Goal: Task Accomplishment & Management: Complete application form

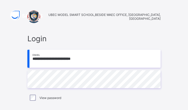
type input "**********"
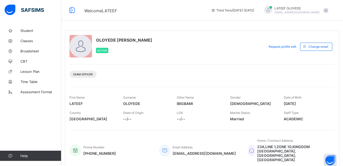
scroll to position [102, 0]
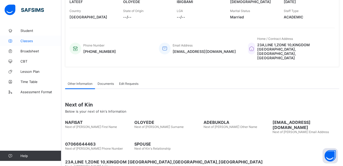
click at [31, 41] on span "Classes" at bounding box center [40, 41] width 41 height 4
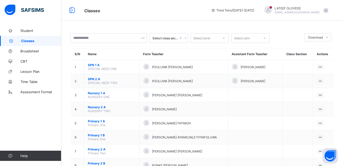
scroll to position [146, 0]
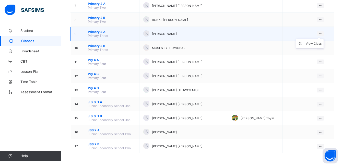
click at [187, 39] on ul "View Class" at bounding box center [310, 44] width 28 height 10
click at [187, 32] on icon at bounding box center [320, 34] width 4 height 4
click at [187, 43] on div "View Class" at bounding box center [314, 43] width 16 height 5
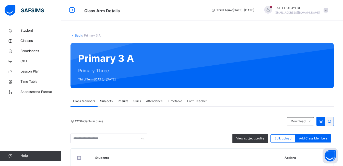
click at [103, 102] on span "Subjects" at bounding box center [106, 101] width 13 height 5
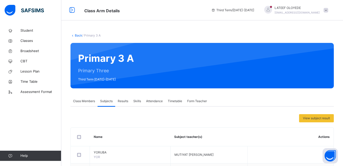
scroll to position [216, 0]
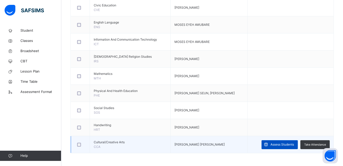
click at [187, 109] on span "Assess Students" at bounding box center [283, 144] width 24 height 5
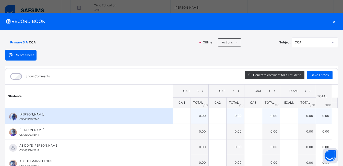
scroll to position [0, 0]
click at [177, 109] on input "text" at bounding box center [182, 115] width 18 height 15
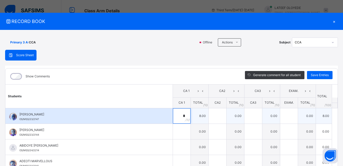
type input "*"
click at [187, 109] on input "text" at bounding box center [218, 115] width 18 height 15
type input "**"
click at [187, 109] on input "text" at bounding box center [253, 115] width 18 height 15
type input "**"
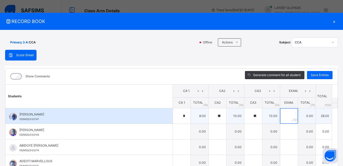
click at [187, 109] on input "text" at bounding box center [289, 115] width 18 height 15
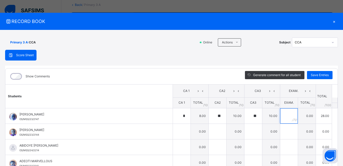
scroll to position [112, 0]
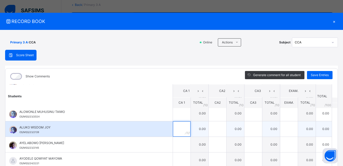
click at [173, 109] on input "text" at bounding box center [182, 128] width 18 height 15
type input "**"
click at [187, 109] on input "text" at bounding box center [289, 128] width 18 height 15
type input "**"
click at [187, 109] on input "text" at bounding box center [253, 128] width 18 height 15
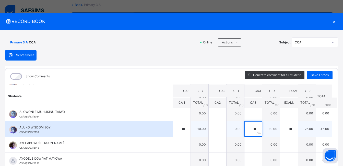
type input "**"
click at [187, 109] on input "text" at bounding box center [218, 128] width 18 height 15
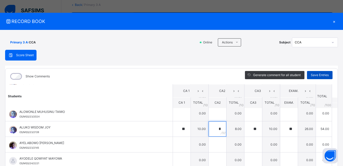
type input "*"
click at [187, 74] on span "Save Entries" at bounding box center [320, 75] width 18 height 5
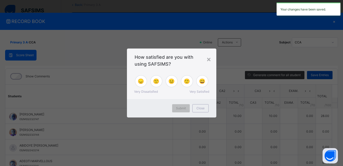
type input "*"
type input "**"
type input "*"
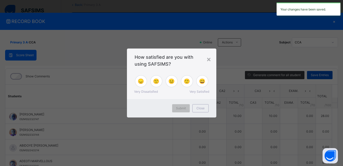
type input "**"
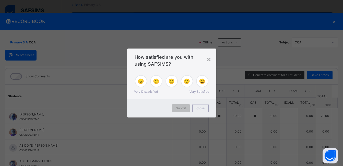
click at [187, 93] on span "Very Satisfied" at bounding box center [200, 91] width 20 height 5
click at [187, 92] on span "Very Satisfied" at bounding box center [200, 91] width 20 height 5
click at [141, 80] on span "😞" at bounding box center [141, 81] width 6 height 8
click at [156, 80] on span "🙁" at bounding box center [156, 81] width 6 height 8
click at [176, 79] on div "😐" at bounding box center [172, 81] width 12 height 12
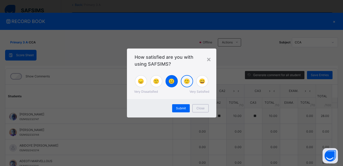
click at [185, 83] on span "🙂" at bounding box center [187, 81] width 6 height 8
click at [184, 105] on div "Submit" at bounding box center [181, 108] width 18 height 8
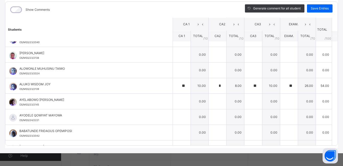
scroll to position [92, 0]
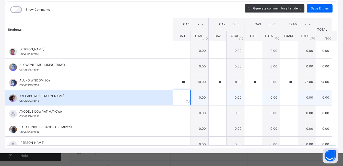
click at [173, 99] on input "text" at bounding box center [182, 97] width 18 height 15
type input "**"
click at [187, 97] on div at bounding box center [218, 97] width 18 height 15
type input "**"
click at [187, 97] on input "text" at bounding box center [253, 97] width 18 height 15
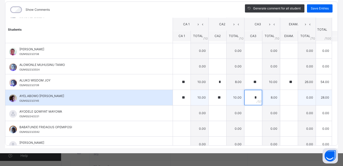
type input "*"
click at [187, 96] on input "text" at bounding box center [289, 97] width 18 height 15
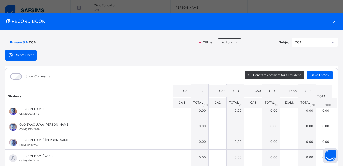
scroll to position [213, 0]
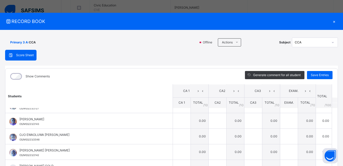
type input "**"
click at [187, 88] on table "Students CA 1 CA2 CA3 EXAM. TOTAL /100 Comment CA 1 TOTAL / 10 CA2 TOTAL / 10 C…" at bounding box center [171, 46] width 332 height 351
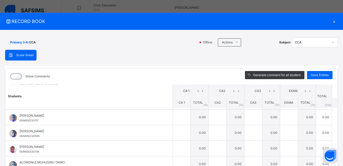
scroll to position [57, 0]
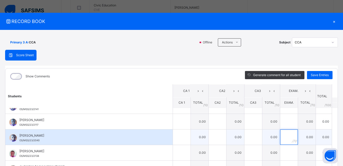
click at [187, 109] on input "text" at bounding box center [289, 137] width 18 height 15
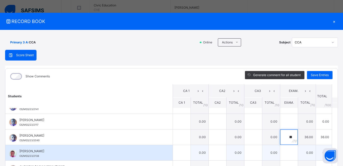
scroll to position [224, 0]
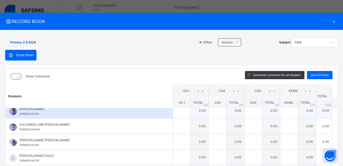
type input "**"
click at [187, 109] on input "text" at bounding box center [289, 110] width 18 height 15
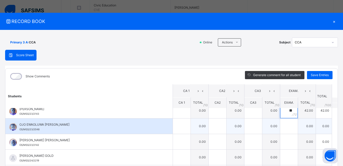
type input "**"
click at [187, 109] on input "text" at bounding box center [289, 126] width 18 height 15
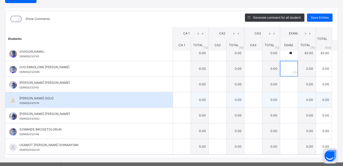
scroll to position [67, 0]
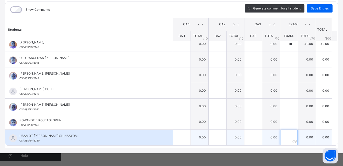
click at [187, 109] on input "text" at bounding box center [289, 137] width 18 height 15
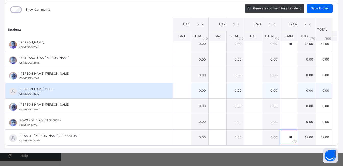
type input "**"
click at [187, 92] on input "text" at bounding box center [289, 90] width 18 height 15
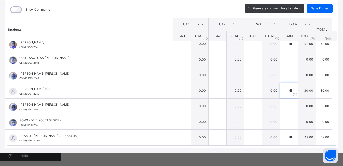
scroll to position [112, 0]
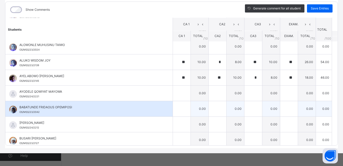
type input "**"
click at [187, 109] on input "text" at bounding box center [289, 108] width 18 height 15
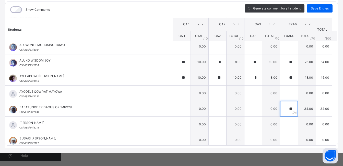
scroll to position [0, 0]
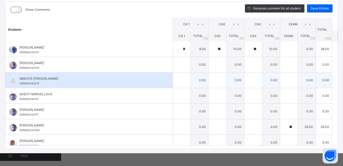
type input "**"
click at [187, 82] on div at bounding box center [289, 80] width 18 height 15
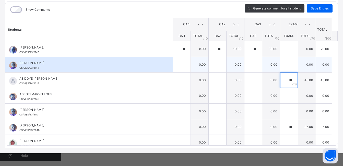
type input "**"
click at [187, 61] on input "text" at bounding box center [289, 64] width 18 height 15
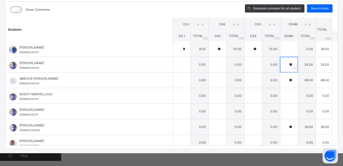
scroll to position [112, 0]
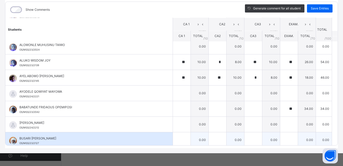
type input "**"
click at [187, 109] on input "text" at bounding box center [289, 139] width 18 height 15
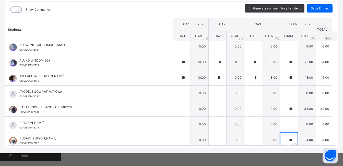
scroll to position [0, 0]
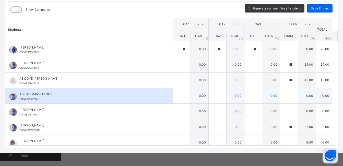
type input "**"
click at [187, 95] on input "text" at bounding box center [289, 95] width 18 height 15
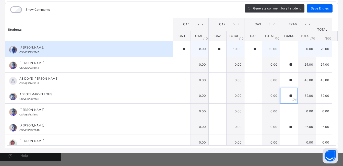
type input "**"
click at [187, 50] on input "text" at bounding box center [289, 48] width 18 height 15
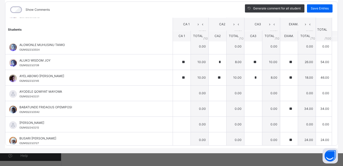
scroll to position [224, 0]
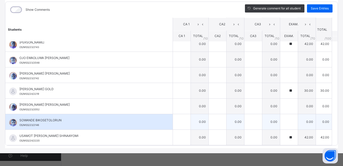
type input "**"
click at [187, 109] on input "text" at bounding box center [289, 121] width 18 height 15
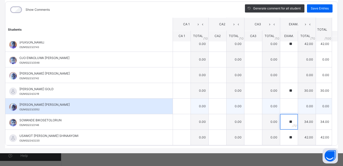
type input "**"
click at [187, 103] on input "text" at bounding box center [289, 106] width 18 height 15
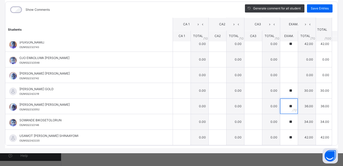
scroll to position [112, 0]
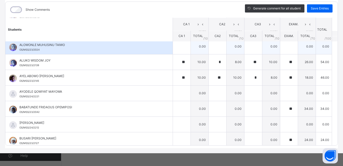
type input "**"
click at [187, 47] on input "text" at bounding box center [289, 46] width 18 height 15
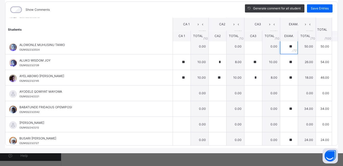
scroll to position [0, 0]
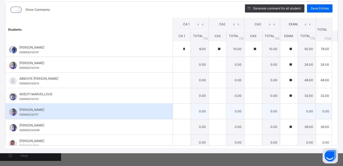
type input "**"
click at [187, 109] on input "text" at bounding box center [289, 111] width 18 height 15
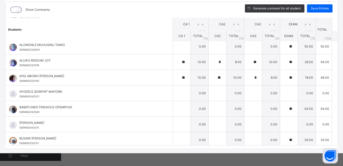
scroll to position [224, 0]
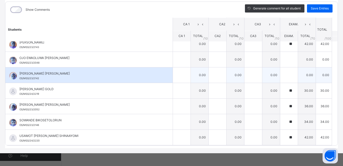
type input "**"
click at [187, 73] on input "text" at bounding box center [289, 74] width 18 height 15
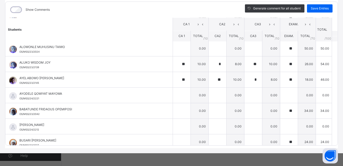
scroll to position [112, 0]
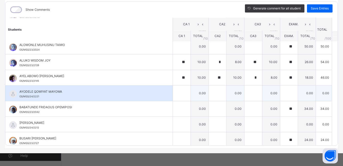
type input "**"
drag, startPoint x: 283, startPoint y: 88, endPoint x: 282, endPoint y: 94, distance: 6.2
click at [187, 94] on input "text" at bounding box center [289, 93] width 18 height 15
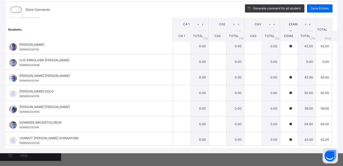
scroll to position [224, 0]
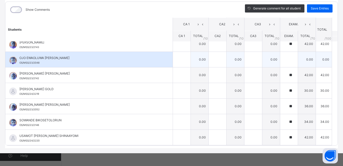
type input "**"
click at [187, 61] on input "text" at bounding box center [289, 59] width 18 height 15
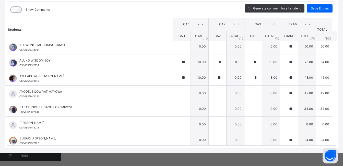
scroll to position [0, 0]
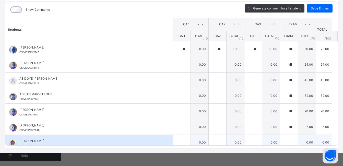
type input "**"
click at [187, 109] on div at bounding box center [289, 142] width 18 height 15
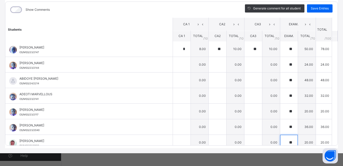
scroll to position [112, 0]
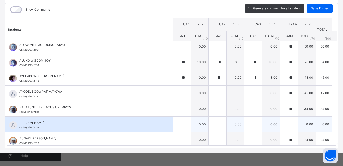
type input "**"
click at [187, 109] on input "text" at bounding box center [289, 124] width 18 height 15
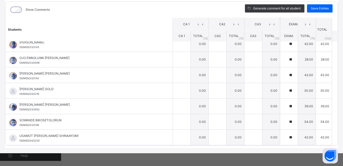
scroll to position [0, 0]
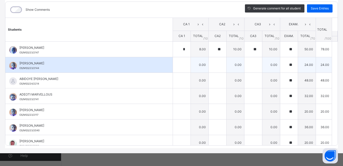
type input "**"
click at [179, 64] on div at bounding box center [182, 64] width 18 height 15
type input "**"
click at [187, 65] on input "text" at bounding box center [218, 64] width 18 height 15
type input "*"
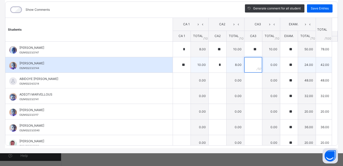
click at [187, 64] on input "text" at bounding box center [253, 64] width 18 height 15
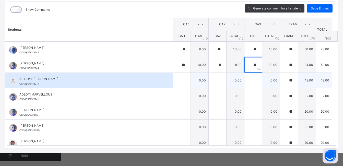
type input "**"
click at [178, 80] on div at bounding box center [182, 80] width 18 height 15
type input "*"
click at [187, 82] on input "text" at bounding box center [218, 80] width 18 height 15
type input "**"
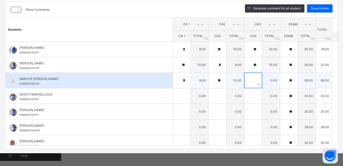
click at [187, 81] on input "text" at bounding box center [253, 80] width 18 height 15
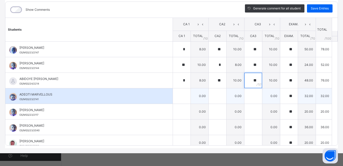
type input "**"
click at [177, 95] on input "text" at bounding box center [182, 95] width 18 height 15
type input "*"
click at [187, 95] on div at bounding box center [218, 95] width 18 height 15
type input "*"
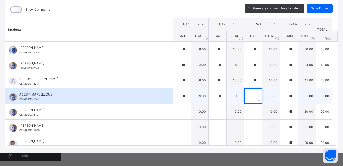
click at [187, 95] on input "text" at bounding box center [253, 95] width 18 height 15
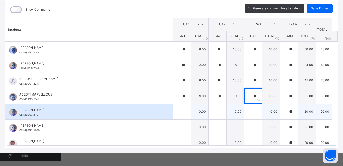
type input "**"
click at [173, 108] on input "text" at bounding box center [182, 111] width 18 height 15
type input "**"
click at [187, 108] on input "text" at bounding box center [218, 111] width 18 height 15
type input "*"
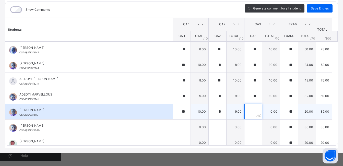
click at [187, 109] on div at bounding box center [253, 111] width 18 height 15
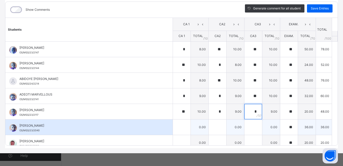
type input "*"
click at [173, 109] on input "text" at bounding box center [182, 127] width 18 height 15
type input "*"
click at [187, 109] on input "text" at bounding box center [218, 127] width 18 height 15
type input "**"
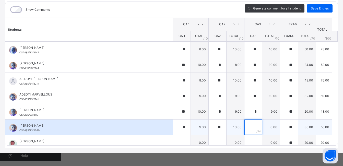
click at [187, 109] on input "text" at bounding box center [253, 127] width 18 height 15
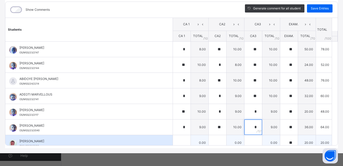
type input "*"
click at [175, 109] on input "text" at bounding box center [182, 142] width 18 height 15
type input "**"
click at [187, 109] on input "text" at bounding box center [218, 142] width 18 height 15
type input "*"
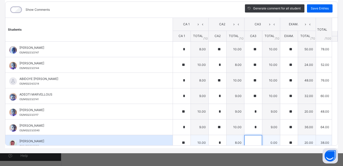
click at [187, 109] on input "text" at bounding box center [253, 142] width 18 height 15
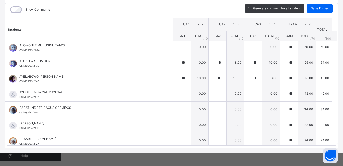
scroll to position [112, 0]
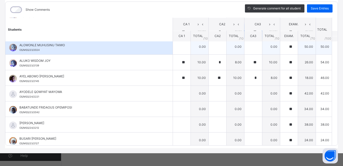
type input "**"
click at [177, 47] on input "text" at bounding box center [182, 46] width 18 height 15
type input "*"
click at [187, 51] on input "text" at bounding box center [218, 46] width 18 height 15
type input "**"
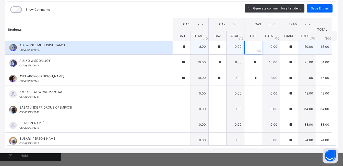
click at [187, 49] on input "text" at bounding box center [253, 46] width 18 height 15
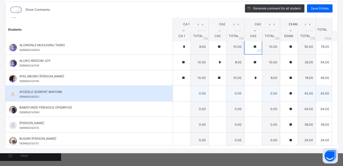
type input "**"
click at [173, 95] on input "text" at bounding box center [182, 93] width 18 height 15
type input "*"
click at [187, 97] on input "text" at bounding box center [218, 93] width 18 height 15
type input "**"
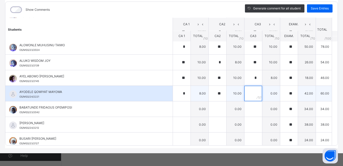
click at [187, 95] on input "text" at bounding box center [253, 93] width 18 height 15
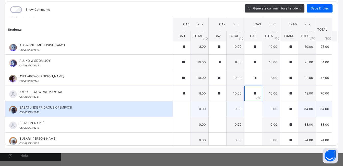
type input "**"
click at [179, 107] on div at bounding box center [182, 108] width 18 height 15
type input "*"
click at [187, 105] on input "text" at bounding box center [218, 108] width 18 height 15
type input "*"
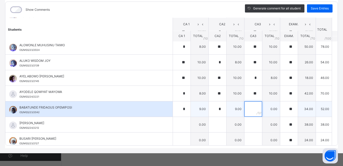
click at [187, 109] on input "text" at bounding box center [253, 108] width 18 height 15
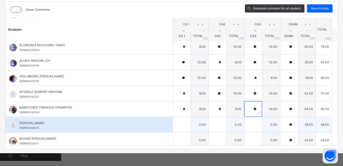
type input "**"
click at [173, 109] on input "text" at bounding box center [182, 124] width 18 height 15
type input "**"
click at [187, 109] on input "text" at bounding box center [218, 124] width 18 height 15
type input "*"
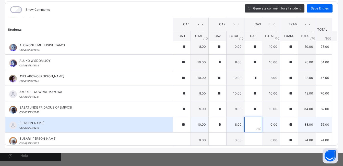
click at [187, 109] on input "text" at bounding box center [253, 124] width 18 height 15
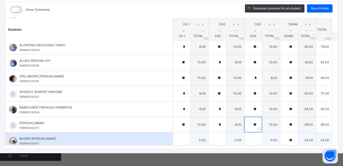
type input "**"
click at [173, 109] on input "text" at bounding box center [182, 140] width 18 height 15
type input "**"
click at [187, 109] on input "text" at bounding box center [218, 140] width 18 height 15
type input "**"
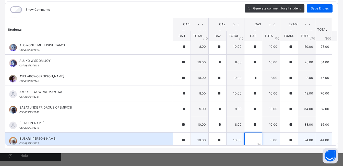
click at [187, 109] on input "text" at bounding box center [253, 140] width 18 height 15
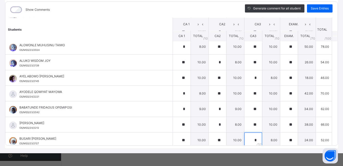
scroll to position [223, 0]
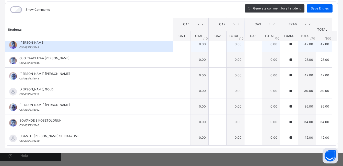
type input "*"
click at [181, 46] on div at bounding box center [182, 44] width 18 height 15
type input "**"
click at [187, 48] on input "text" at bounding box center [218, 44] width 18 height 15
type input "**"
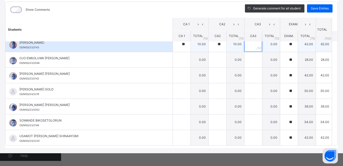
click at [187, 48] on input "text" at bounding box center [253, 44] width 18 height 15
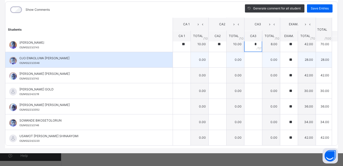
type input "*"
click at [180, 57] on div at bounding box center [182, 59] width 18 height 15
type input "*"
click at [187, 57] on input "text" at bounding box center [218, 59] width 18 height 15
type input "*"
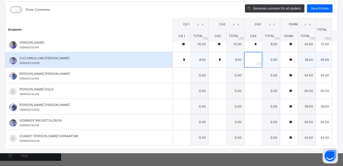
click at [187, 59] on input "text" at bounding box center [253, 59] width 18 height 15
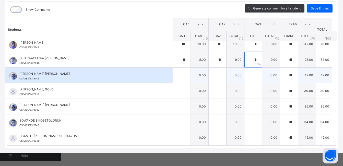
type input "*"
click at [177, 78] on input "text" at bounding box center [182, 75] width 18 height 15
type input "*"
click at [187, 76] on input "text" at bounding box center [218, 75] width 18 height 15
type input "*"
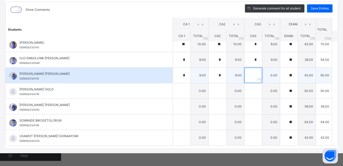
click at [187, 74] on input "text" at bounding box center [253, 75] width 18 height 15
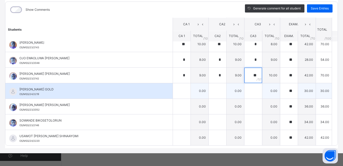
type input "**"
click at [165, 97] on div "[PERSON_NAME] GOLD OS/MSS/24/2219" at bounding box center [88, 90] width 167 height 15
click at [179, 91] on div at bounding box center [182, 90] width 18 height 15
type input "**"
click at [187, 91] on input "text" at bounding box center [218, 90] width 18 height 15
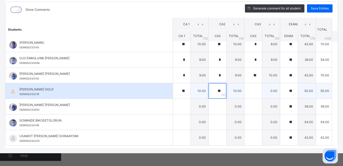
type input "**"
click at [187, 94] on input "text" at bounding box center [253, 90] width 18 height 15
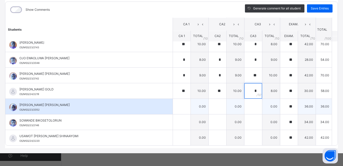
type input "*"
click at [176, 108] on input "text" at bounding box center [182, 106] width 18 height 15
type input "*"
click at [187, 107] on input "text" at bounding box center [218, 106] width 18 height 15
type input "**"
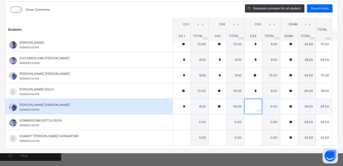
click at [187, 108] on input "text" at bounding box center [253, 106] width 18 height 15
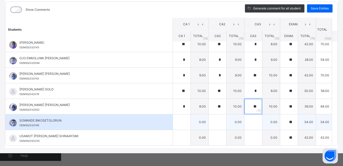
type input "**"
click at [181, 109] on div at bounding box center [182, 121] width 18 height 15
type input "*"
click at [187, 109] on div at bounding box center [218, 121] width 18 height 15
type input "**"
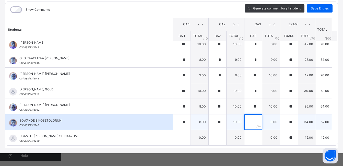
click at [187, 109] on input "text" at bounding box center [253, 121] width 18 height 15
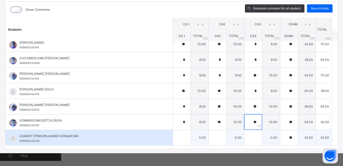
type input "**"
click at [181, 109] on div at bounding box center [182, 137] width 18 height 15
type input "*"
click at [187, 109] on div at bounding box center [218, 137] width 18 height 15
type input "*"
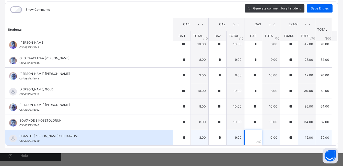
click at [187, 109] on input "text" at bounding box center [253, 137] width 18 height 15
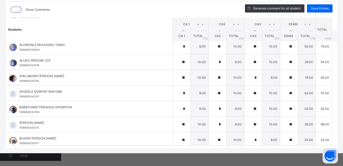
scroll to position [0, 0]
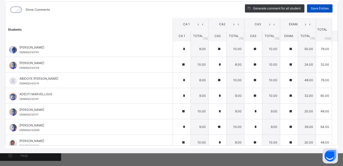
type input "*"
click at [187, 7] on span "Save Entries" at bounding box center [320, 8] width 18 height 5
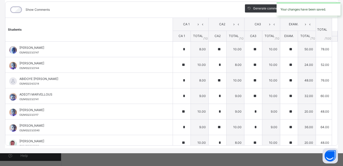
type input "*"
type input "**"
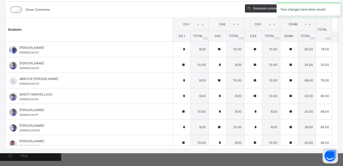
type input "*"
type input "**"
type input "*"
type input "**"
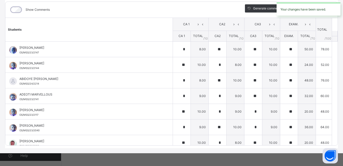
type input "**"
type input "*"
type input "**"
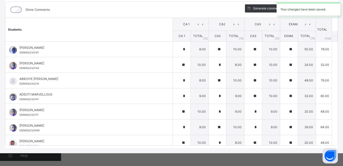
type input "**"
type input "*"
type input "**"
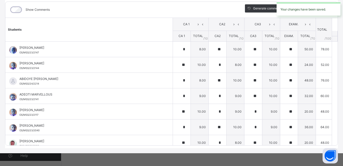
type input "*"
type input "**"
type input "*"
type input "**"
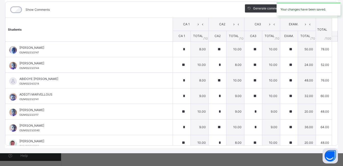
type input "*"
type input "**"
type input "*"
type input "**"
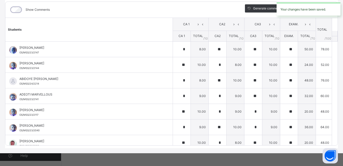
type input "**"
type input "*"
type input "**"
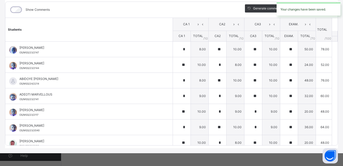
type input "**"
type input "*"
type input "**"
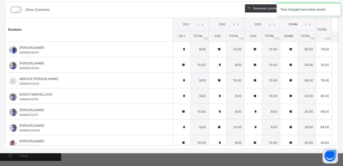
type input "*"
type input "**"
type input "*"
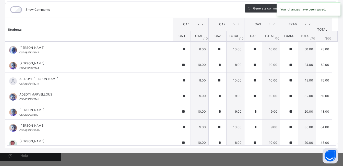
type input "*"
type input "**"
type input "*"
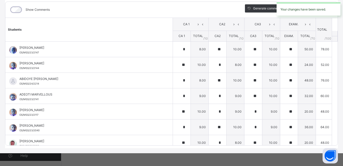
type input "**"
type input "*"
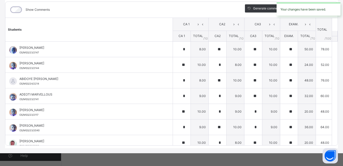
type input "**"
type input "*"
type input "**"
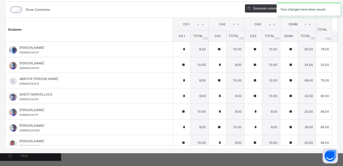
type input "*"
type input "**"
type input "*"
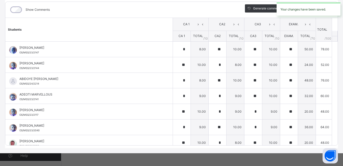
type input "*"
type input "**"
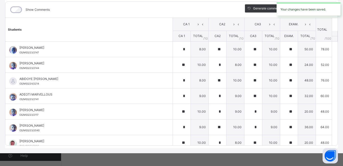
type input "*"
type input "**"
type input "*"
type input "**"
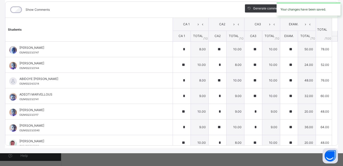
type input "**"
type input "*"
type input "**"
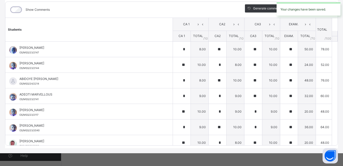
type input "*"
type input "**"
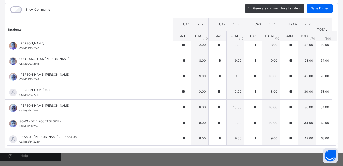
scroll to position [224, 0]
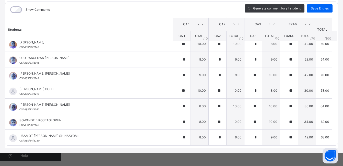
click at [187, 48] on div "Primary 3 A : CCA Online Actions Download Empty Score Sheet Upload/map score sh…" at bounding box center [171, 58] width 343 height 190
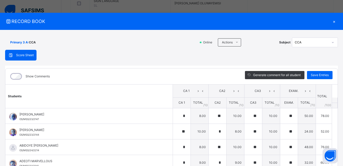
scroll to position [185, 0]
click at [187, 77] on span "Save Entries" at bounding box center [320, 75] width 18 height 5
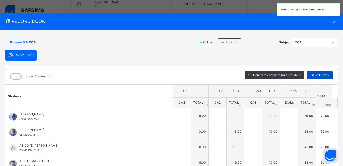
type input "*"
type input "**"
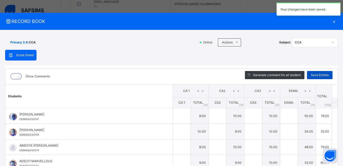
type input "*"
type input "**"
type input "*"
type input "**"
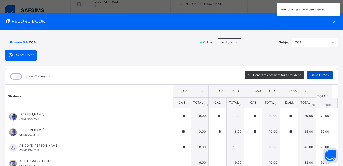
type input "**"
type input "*"
type input "**"
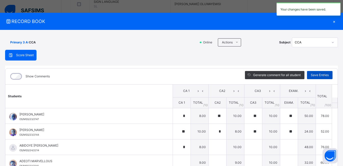
type input "**"
type input "*"
type input "**"
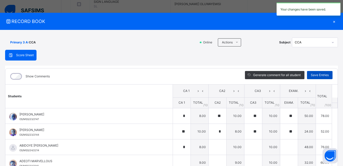
type input "*"
type input "**"
type input "*"
type input "**"
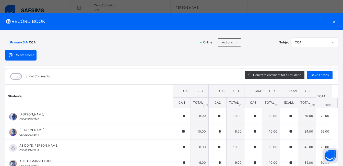
scroll to position [0, 0]
click at [187, 41] on div at bounding box center [333, 42] width 9 height 8
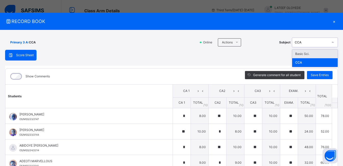
click at [187, 54] on div "Basic Sci." at bounding box center [314, 54] width 45 height 9
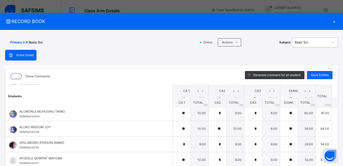
scroll to position [67, 0]
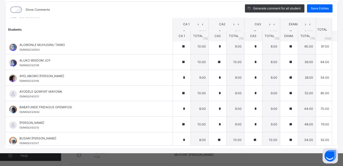
click at [187, 109] on div "Primary 3 A : Basic Sci. Online Actions Download Empty Score Sheet Upload/map s…" at bounding box center [171, 58] width 343 height 190
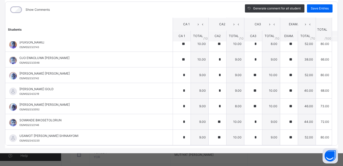
scroll to position [112, 0]
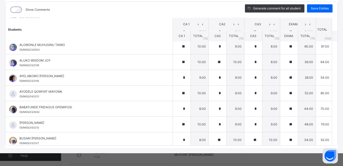
click at [187, 43] on div "Primary 3 A : Basic Sci. Offline Actions Download Empty Score Sheet Upload/map …" at bounding box center [171, 58] width 343 height 190
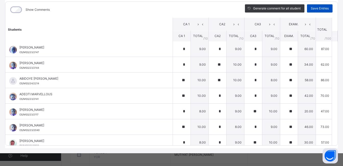
click at [187, 6] on span "Save Entries" at bounding box center [320, 8] width 18 height 5
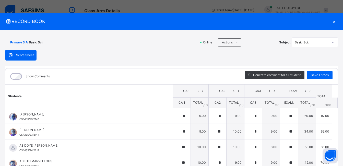
click at [187, 41] on icon at bounding box center [332, 42] width 3 height 5
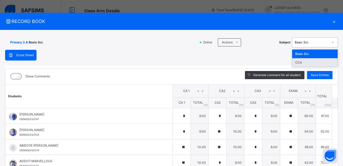
click at [187, 62] on div "CCA" at bounding box center [314, 62] width 45 height 9
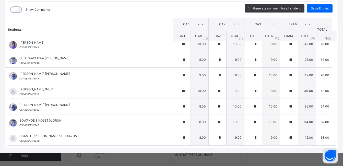
scroll to position [224, 0]
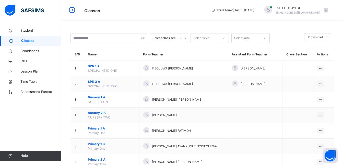
scroll to position [172, 0]
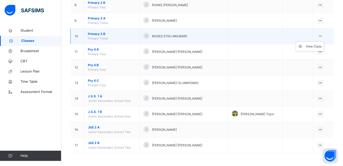
click at [187, 35] on div at bounding box center [320, 36] width 7 height 6
click at [187, 36] on icon at bounding box center [320, 36] width 4 height 4
click at [187, 47] on div "View Class" at bounding box center [314, 46] width 16 height 5
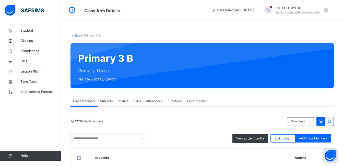
click at [106, 101] on span "Subjects" at bounding box center [106, 101] width 13 height 5
click at [106, 100] on span "Subjects" at bounding box center [106, 101] width 13 height 5
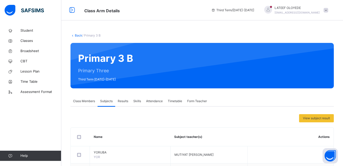
click at [108, 100] on span "Subjects" at bounding box center [106, 101] width 13 height 5
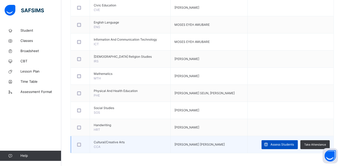
click at [187, 109] on span "Assess Students" at bounding box center [283, 144] width 24 height 5
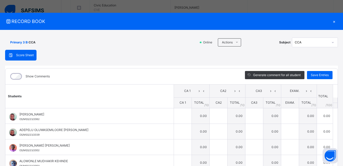
click at [127, 67] on div "Show Comments Generate comment for all student Save Entries Class Level: Primar…" at bounding box center [171, 140] width 333 height 149
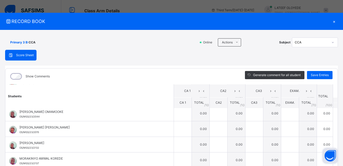
drag, startPoint x: 339, startPoint y: 158, endPoint x: 334, endPoint y: 158, distance: 5.1
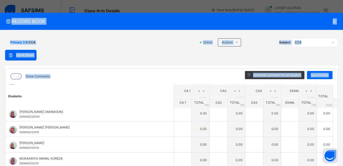
click at [187, 55] on div "Score Sheet Score Sheet Show Comments Generate comment for all student Save Ent…" at bounding box center [171, 132] width 333 height 165
drag, startPoint x: 249, startPoint y: 62, endPoint x: 332, endPoint y: 22, distance: 92.7
click at [187, 22] on div "×" at bounding box center [334, 21] width 8 height 7
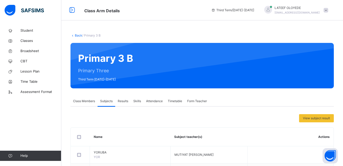
drag, startPoint x: 137, startPoint y: 60, endPoint x: 104, endPoint y: 101, distance: 52.8
click at [104, 101] on span "Subjects" at bounding box center [106, 101] width 13 height 5
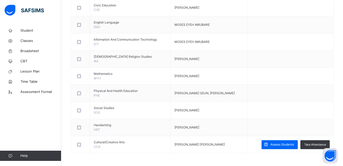
scroll to position [71, 0]
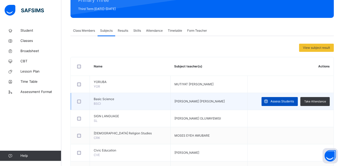
click at [187, 101] on span "Assess Students" at bounding box center [283, 101] width 24 height 5
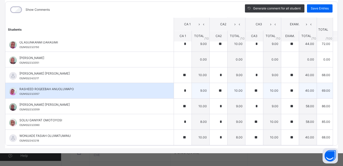
scroll to position [216, 0]
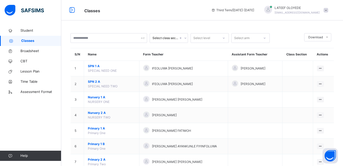
scroll to position [172, 0]
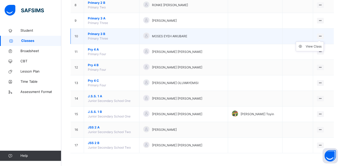
click at [187, 36] on icon at bounding box center [320, 36] width 4 height 4
click at [187, 46] on div "View Class" at bounding box center [314, 46] width 16 height 5
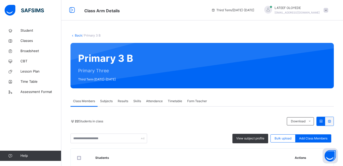
click at [107, 98] on div "Subjects" at bounding box center [107, 101] width 18 height 10
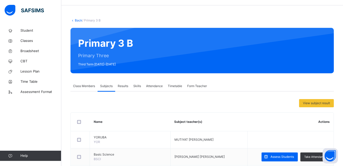
scroll to position [216, 0]
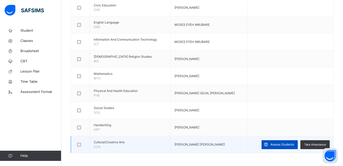
click at [187, 109] on span "Assess Students" at bounding box center [283, 144] width 24 height 5
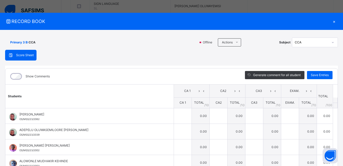
scroll to position [184, 0]
click at [187, 109] on div "Primary 3 B : CCA Online Actions Download Empty Score Sheet Upload/map score sh…" at bounding box center [171, 125] width 343 height 190
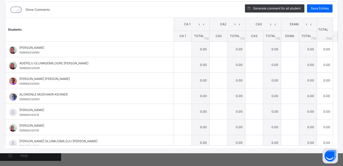
scroll to position [239, 0]
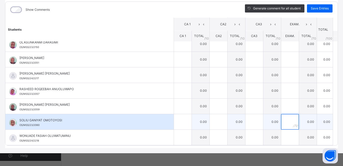
click at [187, 109] on div at bounding box center [290, 121] width 18 height 15
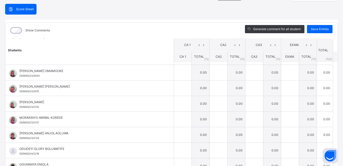
scroll to position [0, 0]
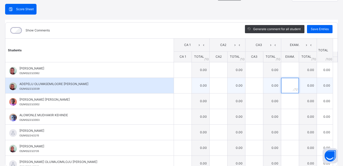
click at [187, 87] on input "text" at bounding box center [290, 85] width 18 height 15
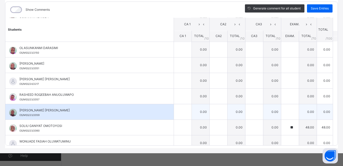
scroll to position [239, 0]
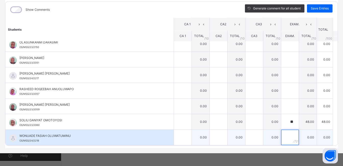
click at [187, 109] on input "text" at bounding box center [290, 137] width 18 height 15
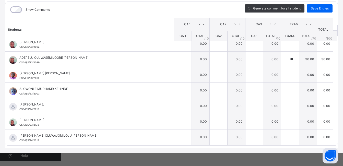
scroll to position [0, 0]
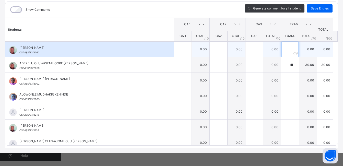
click at [187, 53] on div at bounding box center [290, 49] width 18 height 15
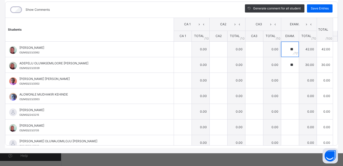
scroll to position [112, 0]
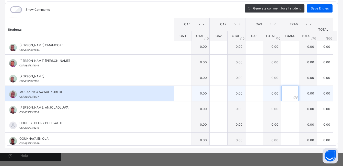
click at [187, 93] on input "text" at bounding box center [290, 93] width 18 height 15
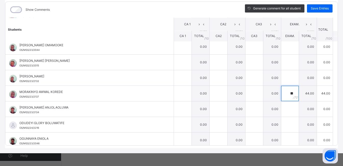
scroll to position [0, 0]
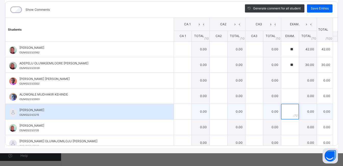
click at [187, 109] on div at bounding box center [290, 111] width 18 height 15
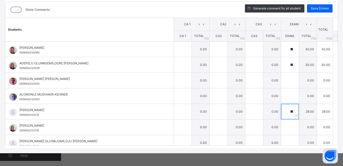
scroll to position [112, 0]
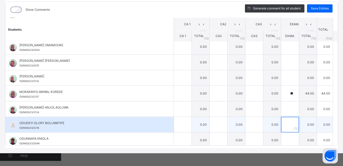
click at [187, 109] on input "text" at bounding box center [290, 124] width 18 height 15
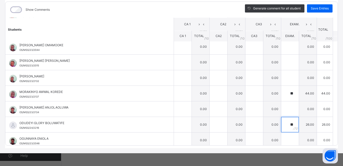
scroll to position [223, 0]
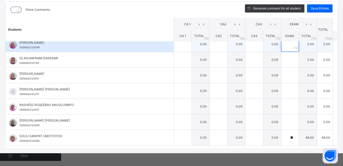
click at [187, 49] on input "text" at bounding box center [290, 44] width 18 height 15
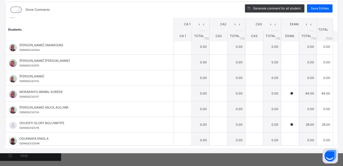
scroll to position [0, 0]
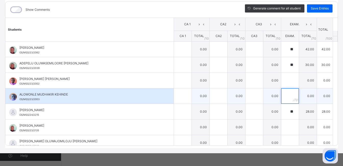
click at [187, 98] on div at bounding box center [290, 95] width 18 height 15
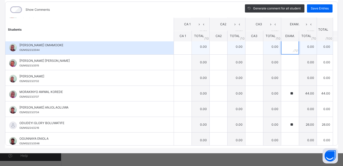
click at [187, 49] on input "text" at bounding box center [290, 46] width 18 height 15
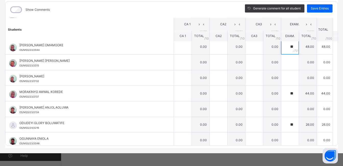
scroll to position [0, 0]
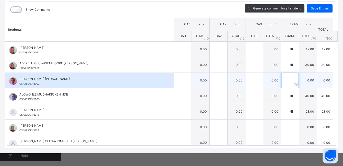
click at [187, 81] on div at bounding box center [290, 80] width 18 height 15
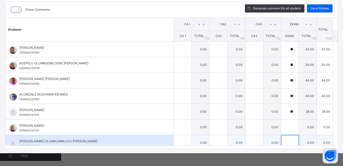
click at [187, 109] on input "text" at bounding box center [290, 142] width 18 height 15
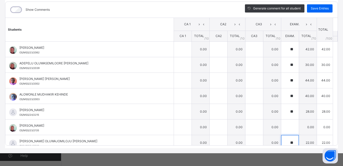
scroll to position [112, 0]
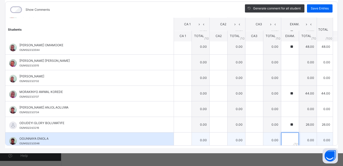
click at [187, 109] on input "text" at bounding box center [290, 140] width 18 height 15
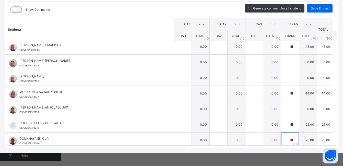
scroll to position [223, 0]
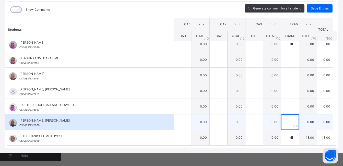
click at [187, 109] on input "text" at bounding box center [290, 121] width 18 height 15
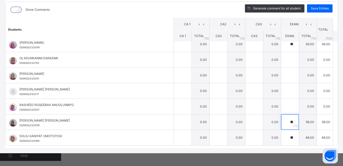
scroll to position [112, 0]
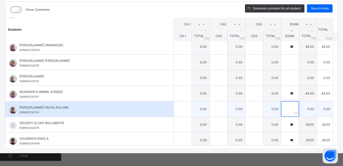
click at [187, 109] on input "text" at bounding box center [290, 108] width 18 height 15
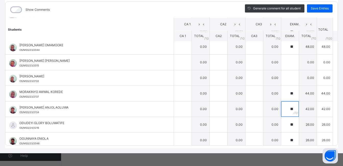
scroll to position [223, 0]
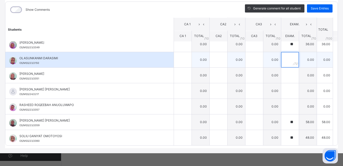
click at [187, 59] on input "text" at bounding box center [290, 59] width 18 height 15
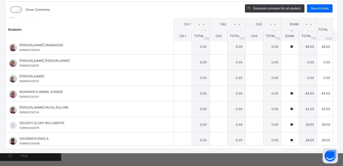
scroll to position [0, 0]
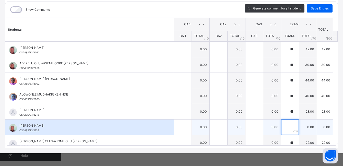
click at [187, 109] on div at bounding box center [290, 127] width 18 height 15
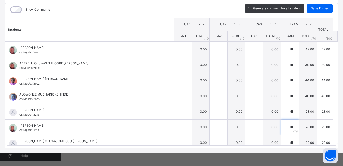
scroll to position [112, 0]
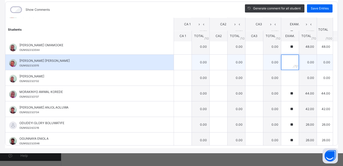
click at [187, 61] on input "text" at bounding box center [290, 62] width 18 height 15
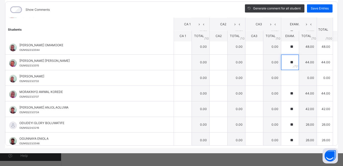
scroll to position [223, 0]
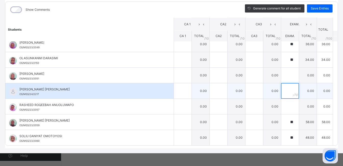
click at [187, 92] on div at bounding box center [290, 90] width 18 height 15
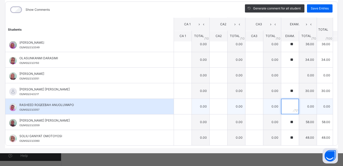
click at [187, 102] on input "text" at bounding box center [290, 106] width 18 height 15
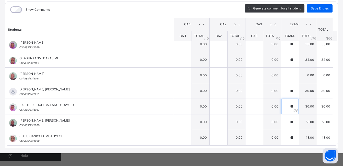
scroll to position [112, 0]
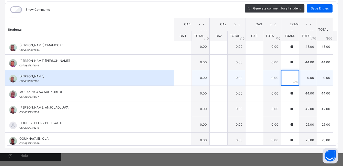
click at [187, 80] on input "text" at bounding box center [290, 77] width 18 height 15
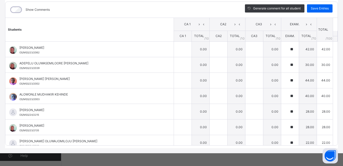
scroll to position [239, 0]
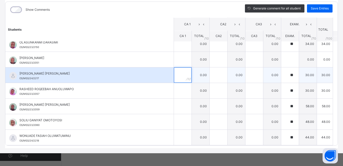
click at [178, 74] on div at bounding box center [183, 74] width 18 height 15
click at [187, 76] on input "text" at bounding box center [219, 74] width 18 height 15
click at [187, 75] on input "text" at bounding box center [255, 74] width 18 height 15
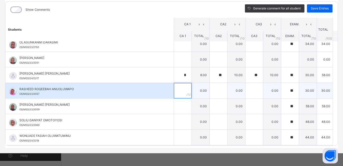
click at [184, 92] on div at bounding box center [183, 90] width 18 height 15
click at [187, 91] on div at bounding box center [219, 90] width 18 height 15
click at [187, 88] on input "text" at bounding box center [255, 90] width 18 height 15
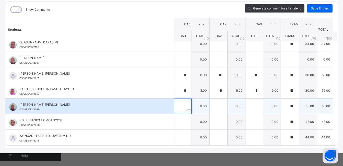
click at [180, 106] on div at bounding box center [183, 106] width 18 height 15
click at [187, 104] on div at bounding box center [219, 106] width 18 height 15
click at [187, 106] on input "text" at bounding box center [255, 106] width 18 height 15
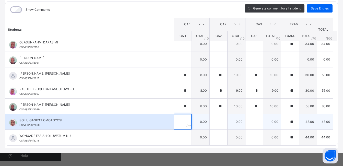
click at [175, 109] on input "text" at bounding box center [183, 121] width 18 height 15
click at [187, 109] on input "text" at bounding box center [219, 121] width 18 height 15
click at [187, 109] on div at bounding box center [255, 121] width 18 height 15
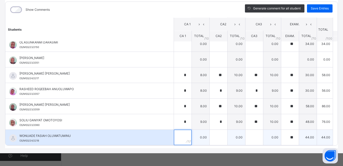
click at [176, 109] on input "text" at bounding box center [183, 137] width 18 height 15
click at [187, 109] on input "text" at bounding box center [219, 137] width 18 height 15
click at [187, 109] on input "text" at bounding box center [255, 137] width 18 height 15
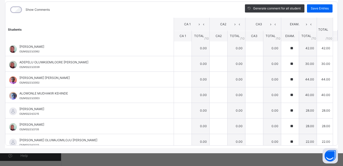
scroll to position [0, 0]
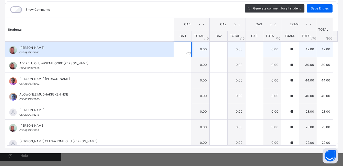
click at [174, 50] on input "text" at bounding box center [183, 49] width 18 height 15
click at [187, 51] on input "text" at bounding box center [219, 49] width 18 height 15
click at [187, 52] on input "text" at bounding box center [255, 49] width 18 height 15
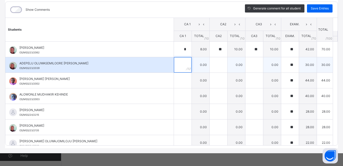
click at [176, 62] on input "text" at bounding box center [183, 64] width 18 height 15
click at [187, 64] on input "text" at bounding box center [219, 64] width 18 height 15
click at [187, 68] on div at bounding box center [255, 64] width 18 height 15
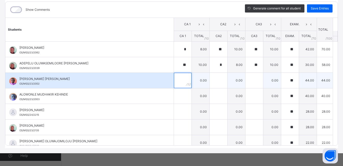
click at [174, 80] on input "text" at bounding box center [183, 80] width 18 height 15
click at [187, 81] on input "text" at bounding box center [219, 80] width 18 height 15
click at [187, 79] on input "text" at bounding box center [255, 80] width 18 height 15
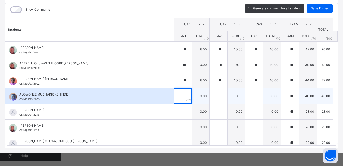
click at [174, 98] on input "text" at bounding box center [183, 95] width 18 height 15
click at [187, 95] on div at bounding box center [219, 95] width 18 height 15
click at [187, 98] on input "text" at bounding box center [255, 95] width 18 height 15
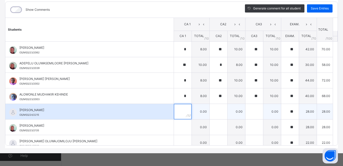
click at [177, 109] on input "text" at bounding box center [183, 111] width 18 height 15
click at [187, 109] on div at bounding box center [219, 111] width 18 height 15
click at [187, 109] on input "text" at bounding box center [255, 111] width 18 height 15
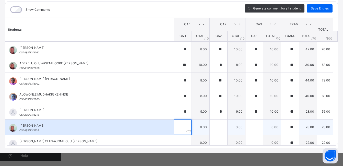
click at [183, 109] on div at bounding box center [183, 127] width 18 height 15
click at [187, 109] on div at bounding box center [219, 127] width 18 height 15
click at [187, 109] on input "text" at bounding box center [255, 127] width 18 height 15
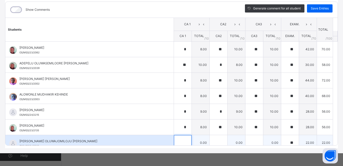
click at [177, 109] on input "text" at bounding box center [183, 142] width 18 height 15
click at [187, 109] on div at bounding box center [219, 142] width 18 height 15
click at [187, 109] on input "text" at bounding box center [255, 142] width 18 height 15
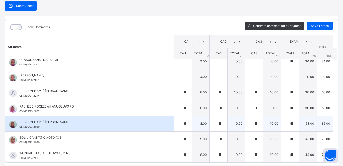
scroll to position [67, 0]
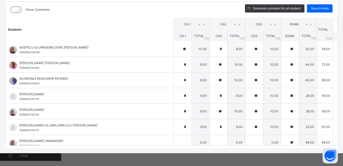
scroll to position [127, 0]
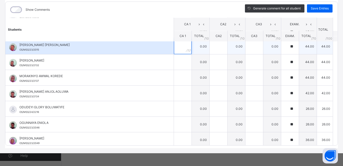
click at [174, 43] on input "text" at bounding box center [183, 46] width 18 height 15
click at [187, 48] on input "text" at bounding box center [219, 46] width 18 height 15
click at [187, 51] on input "text" at bounding box center [255, 46] width 18 height 15
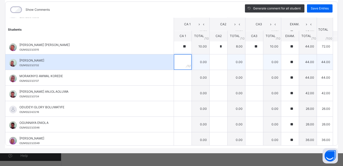
click at [179, 55] on div at bounding box center [183, 61] width 18 height 15
click at [187, 60] on input "text" at bounding box center [219, 61] width 18 height 15
click at [187, 63] on input "text" at bounding box center [255, 61] width 18 height 15
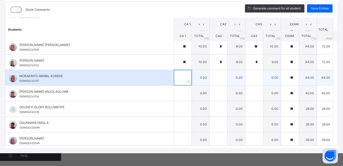
click at [174, 79] on input "text" at bounding box center [183, 77] width 18 height 15
click at [187, 79] on input "text" at bounding box center [219, 77] width 18 height 15
click at [187, 80] on input "text" at bounding box center [255, 77] width 18 height 15
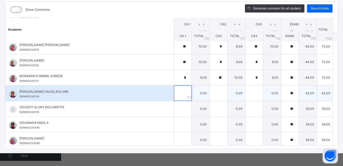
click at [179, 95] on div at bounding box center [183, 93] width 18 height 15
click at [187, 90] on input "text" at bounding box center [219, 93] width 18 height 15
click at [187, 95] on input "text" at bounding box center [255, 93] width 18 height 15
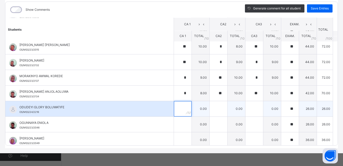
click at [174, 106] on input "text" at bounding box center [183, 108] width 18 height 15
click at [187, 109] on input "text" at bounding box center [219, 108] width 18 height 15
click at [187, 109] on input "text" at bounding box center [255, 108] width 18 height 15
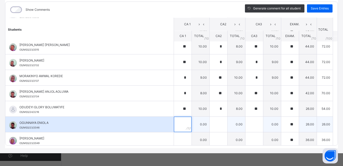
click at [181, 109] on div at bounding box center [183, 124] width 18 height 15
click at [187, 109] on input "text" at bounding box center [219, 124] width 18 height 15
click at [187, 109] on input "text" at bounding box center [255, 124] width 18 height 15
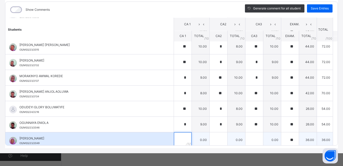
click at [174, 109] on input "text" at bounding box center [183, 139] width 18 height 15
click at [187, 109] on input "text" at bounding box center [219, 139] width 18 height 15
click at [187, 109] on input "text" at bounding box center [255, 139] width 18 height 15
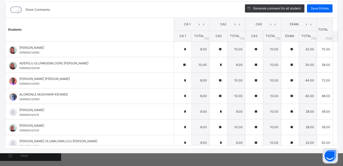
scroll to position [112, 0]
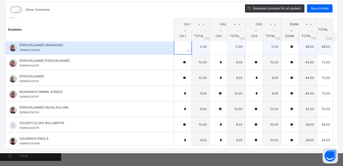
click at [177, 48] on input "text" at bounding box center [183, 46] width 18 height 15
click at [187, 47] on input "text" at bounding box center [219, 46] width 18 height 15
click at [187, 50] on input "text" at bounding box center [255, 46] width 18 height 15
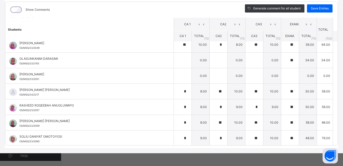
scroll to position [223, 0]
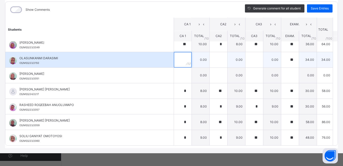
click at [174, 60] on input "text" at bounding box center [183, 59] width 18 height 15
click at [187, 62] on input "text" at bounding box center [219, 59] width 18 height 15
click at [187, 58] on input "text" at bounding box center [255, 59] width 18 height 15
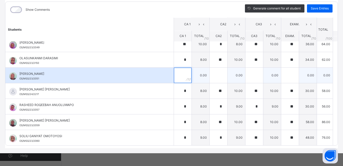
click at [179, 76] on div at bounding box center [183, 75] width 18 height 15
click at [187, 77] on input "text" at bounding box center [219, 75] width 18 height 15
click at [187, 75] on div at bounding box center [255, 75] width 18 height 15
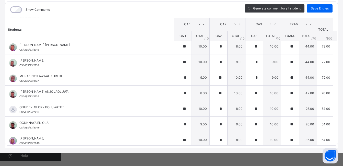
scroll to position [239, 0]
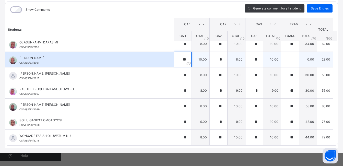
click at [183, 61] on div "**" at bounding box center [183, 59] width 18 height 15
click at [187, 61] on div "*" at bounding box center [219, 59] width 18 height 15
click at [187, 61] on div "**" at bounding box center [255, 59] width 18 height 15
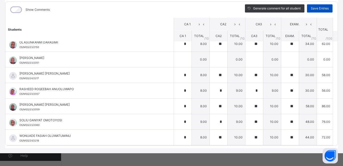
click at [187, 6] on span "Save Entries" at bounding box center [320, 8] width 18 height 5
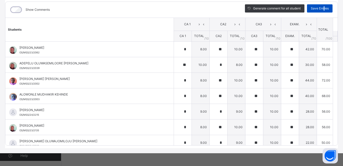
click at [187, 8] on span "Save Entries" at bounding box center [320, 8] width 18 height 5
drag, startPoint x: 322, startPoint y: 9, endPoint x: 314, endPoint y: 9, distance: 7.9
click at [187, 9] on div "Save Entries" at bounding box center [320, 8] width 26 height 8
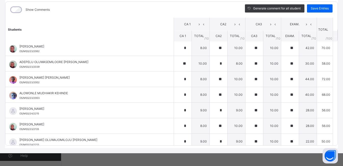
scroll to position [0, 0]
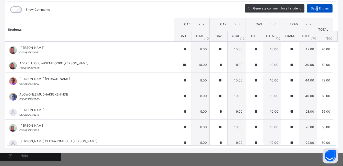
drag, startPoint x: 315, startPoint y: 6, endPoint x: 311, endPoint y: 7, distance: 4.1
click at [187, 6] on div "Save Entries" at bounding box center [320, 8] width 26 height 8
click at [187, 8] on div "Save Entries" at bounding box center [320, 8] width 26 height 8
click at [187, 9] on span "Save Entries" at bounding box center [320, 8] width 18 height 5
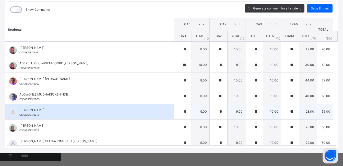
scroll to position [239, 0]
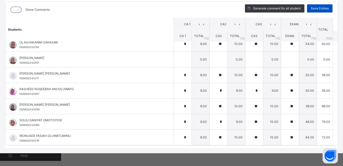
click at [187, 7] on span "Save Entries" at bounding box center [320, 8] width 18 height 5
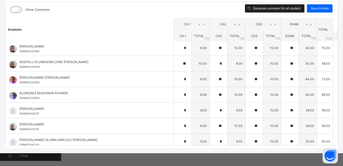
scroll to position [0, 0]
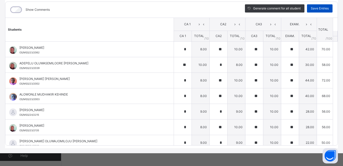
click at [187, 9] on span "Save Entries" at bounding box center [320, 8] width 18 height 5
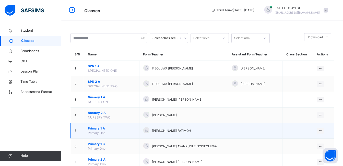
scroll to position [172, 0]
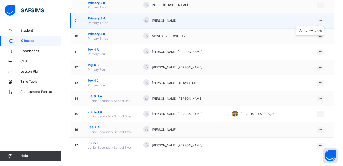
click at [187, 21] on icon at bounding box center [320, 21] width 4 height 4
click at [187, 31] on div "View Class" at bounding box center [314, 30] width 16 height 5
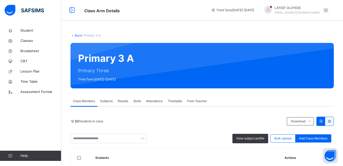
click at [107, 99] on span "Subjects" at bounding box center [106, 101] width 13 height 5
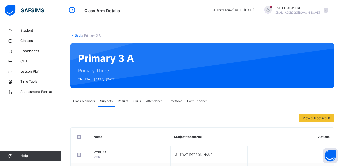
scroll to position [216, 0]
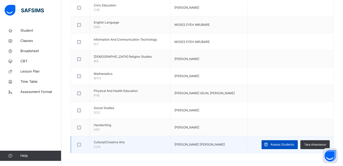
click at [187, 109] on span "Assess Students" at bounding box center [283, 144] width 24 height 5
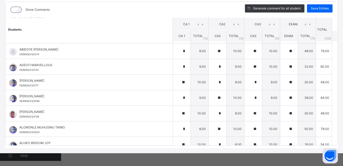
scroll to position [0, 0]
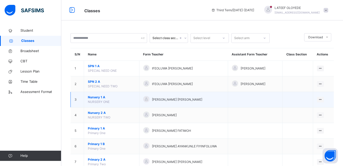
scroll to position [172, 0]
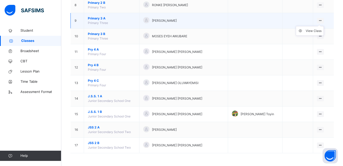
click at [187, 20] on icon at bounding box center [320, 21] width 4 height 4
click at [187, 31] on div "View Class" at bounding box center [314, 30] width 16 height 5
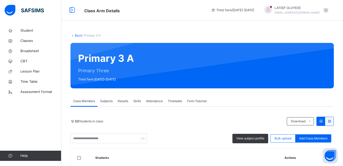
click at [106, 100] on span "Subjects" at bounding box center [106, 101] width 13 height 5
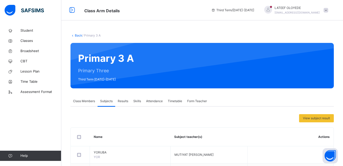
click at [107, 103] on div "Subjects" at bounding box center [107, 101] width 18 height 10
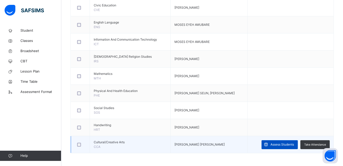
click at [187, 109] on span "Assess Students" at bounding box center [283, 144] width 24 height 5
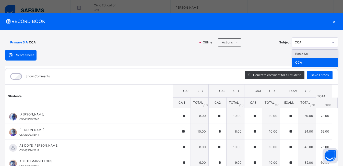
click at [187, 41] on icon at bounding box center [332, 42] width 3 height 5
click at [187, 53] on div "Basic Sci." at bounding box center [314, 54] width 45 height 9
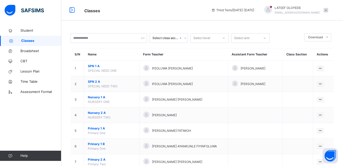
scroll to position [172, 0]
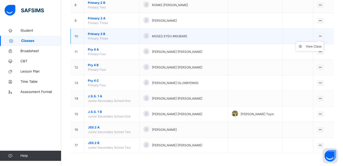
click at [187, 35] on icon at bounding box center [320, 36] width 4 height 4
click at [187, 36] on icon at bounding box center [320, 36] width 4 height 4
click at [187, 45] on div "View Class" at bounding box center [314, 46] width 16 height 5
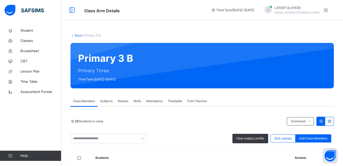
click at [107, 101] on span "Subjects" at bounding box center [106, 101] width 13 height 5
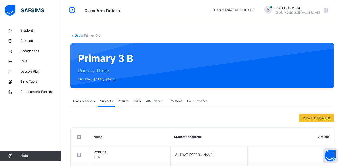
scroll to position [216, 0]
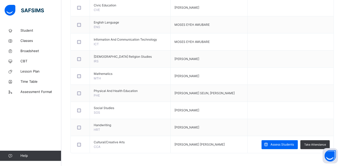
click at [187, 109] on span "Assess Students" at bounding box center [283, 144] width 24 height 5
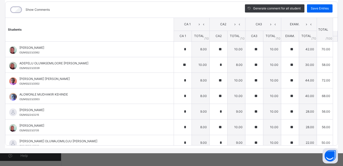
scroll to position [0, 0]
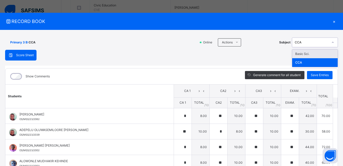
click at [187, 41] on div at bounding box center [333, 42] width 9 height 8
click at [187, 52] on div "Basic Sci." at bounding box center [314, 54] width 45 height 9
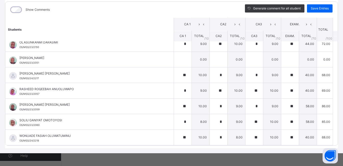
scroll to position [66, 0]
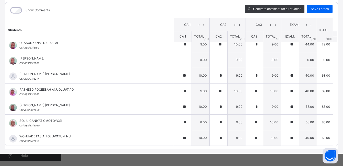
drag, startPoint x: 339, startPoint y: 144, endPoint x: 340, endPoint y: 147, distance: 2.8
click at [187, 109] on div "Primary 3 B : Basic Sci. Offline Actions Download Empty Score Sheet Upload/map …" at bounding box center [171, 59] width 343 height 190
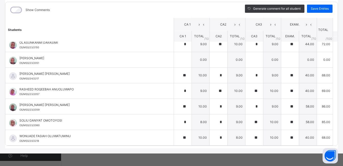
click at [187, 36] on div "Primary 3 B : Basic Sci. Offline Actions Download Empty Score Sheet Upload/map …" at bounding box center [171, 58] width 343 height 190
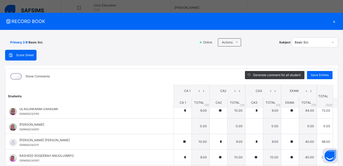
scroll to position [2, 0]
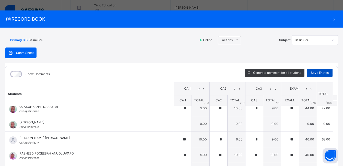
click at [187, 73] on span "Save Entries" at bounding box center [320, 73] width 18 height 5
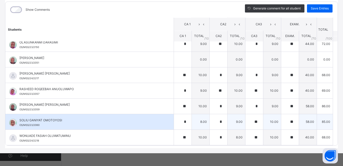
scroll to position [0, 0]
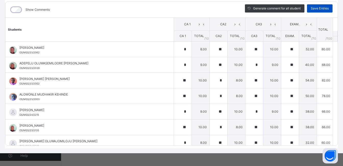
click at [187, 8] on span "Save Entries" at bounding box center [320, 8] width 18 height 5
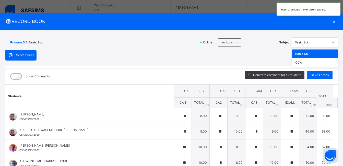
click at [187, 41] on icon at bounding box center [332, 42] width 3 height 5
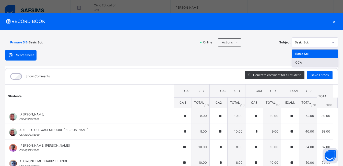
click at [187, 63] on div "CCA" at bounding box center [314, 62] width 45 height 9
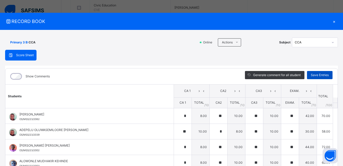
click at [187, 76] on span "Save Entries" at bounding box center [320, 75] width 18 height 5
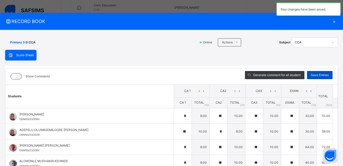
click at [187, 75] on span "Save Entries" at bounding box center [320, 75] width 18 height 5
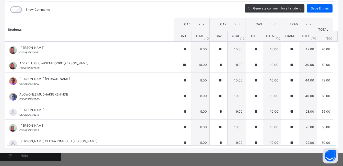
scroll to position [112, 0]
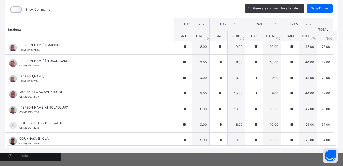
click at [187, 109] on table "Students CA 1 CA2 CA3 EXAM. TOTAL /100 Comment CA 1 TOTAL / 10 CA2 TOTAL / 10 C…" at bounding box center [171, 89] width 332 height 367
click at [187, 109] on div "Show Comments Generate comment for all student Save Entries Class Level: Primar…" at bounding box center [171, 74] width 333 height 144
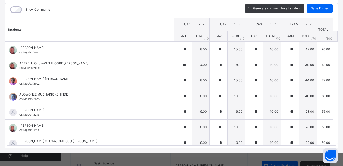
scroll to position [0, 0]
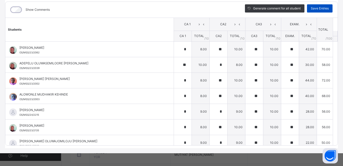
click at [187, 7] on span "Save Entries" at bounding box center [320, 8] width 18 height 5
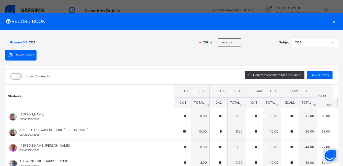
click at [20, 44] on span "Primary 3 B :" at bounding box center [19, 42] width 18 height 5
click at [187, 22] on div "×" at bounding box center [334, 21] width 8 height 7
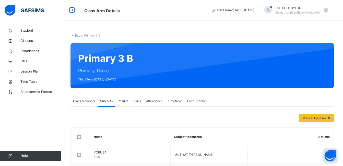
click at [80, 35] on link "Back" at bounding box center [78, 35] width 7 height 4
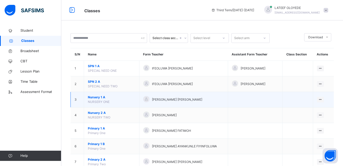
scroll to position [172, 0]
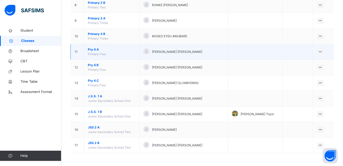
click at [96, 48] on span "Pry 4 A" at bounding box center [112, 49] width 48 height 5
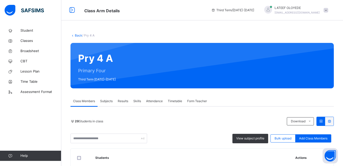
click at [103, 101] on span "Subjects" at bounding box center [106, 101] width 13 height 5
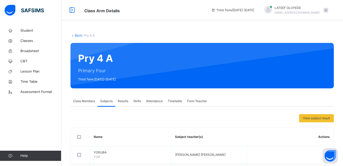
scroll to position [250, 0]
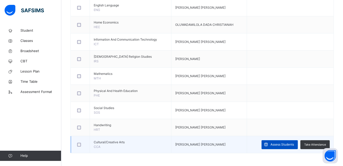
click at [187, 109] on span "Assess Students" at bounding box center [283, 144] width 24 height 5
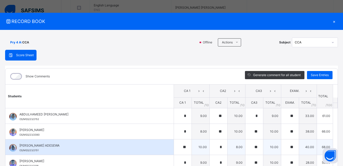
scroll to position [324, 0]
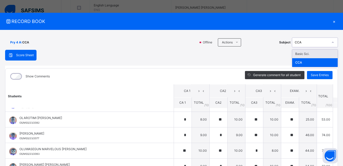
click at [187, 44] on div at bounding box center [333, 42] width 9 height 8
click at [187, 53] on div "Basic Sci." at bounding box center [314, 54] width 45 height 9
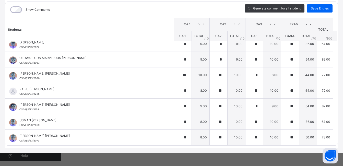
scroll to position [0, 0]
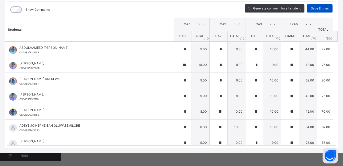
click at [187, 9] on span "Save Entries" at bounding box center [320, 8] width 18 height 5
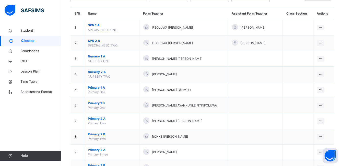
scroll to position [172, 0]
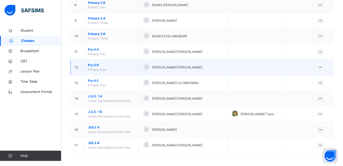
click at [100, 70] on span "Primary Four" at bounding box center [97, 70] width 18 height 4
click at [187, 69] on td "View Class" at bounding box center [323, 68] width 21 height 16
click at [187, 68] on icon at bounding box center [320, 67] width 4 height 4
click at [187, 78] on div "View Class" at bounding box center [314, 77] width 16 height 5
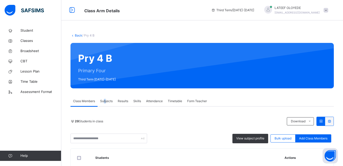
click at [106, 101] on span "Subjects" at bounding box center [106, 101] width 13 height 5
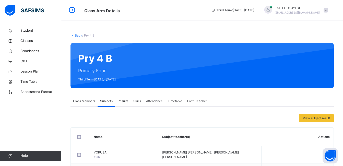
drag, startPoint x: 106, startPoint y: 101, endPoint x: 110, endPoint y: 102, distance: 4.8
click at [110, 102] on span "Subjects" at bounding box center [106, 101] width 13 height 5
click at [106, 102] on span "Subjects" at bounding box center [106, 101] width 13 height 5
click at [103, 103] on span "Subjects" at bounding box center [106, 101] width 13 height 5
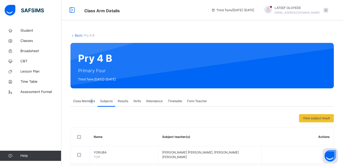
click at [92, 100] on span "Class Members" at bounding box center [84, 101] width 22 height 5
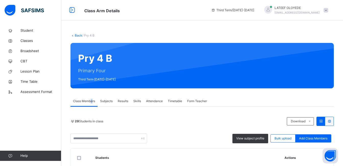
click at [105, 100] on span "Subjects" at bounding box center [106, 101] width 13 height 5
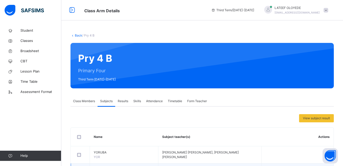
scroll to position [267, 0]
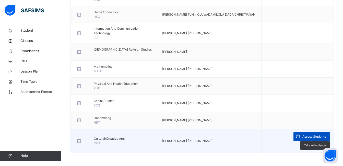
click at [187, 109] on span "Assess Students" at bounding box center [314, 136] width 24 height 5
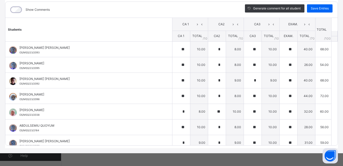
scroll to position [0, 0]
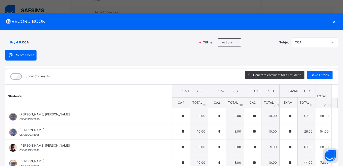
click at [187, 43] on icon at bounding box center [332, 42] width 3 height 5
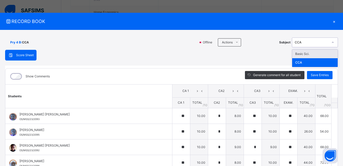
click at [187, 55] on div "Basic Sci." at bounding box center [314, 54] width 45 height 9
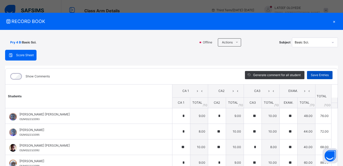
click at [187, 75] on span "Save Entries" at bounding box center [320, 75] width 18 height 5
click at [187, 41] on div at bounding box center [333, 42] width 9 height 8
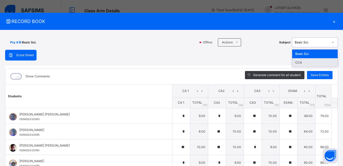
click at [187, 61] on div "CCA" at bounding box center [314, 62] width 45 height 9
